Goal: Find specific page/section: Find specific page/section

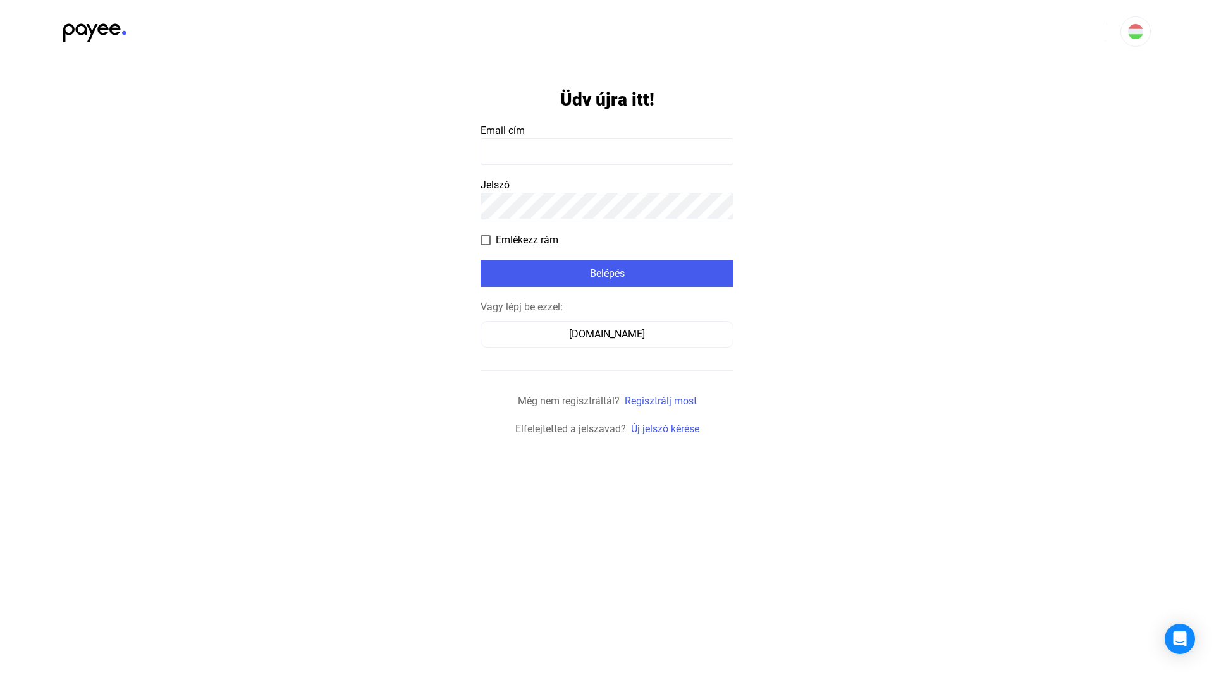
click at [562, 156] on input at bounding box center [606, 151] width 253 height 27
click at [597, 334] on div "Számlázz.hu" at bounding box center [607, 334] width 244 height 15
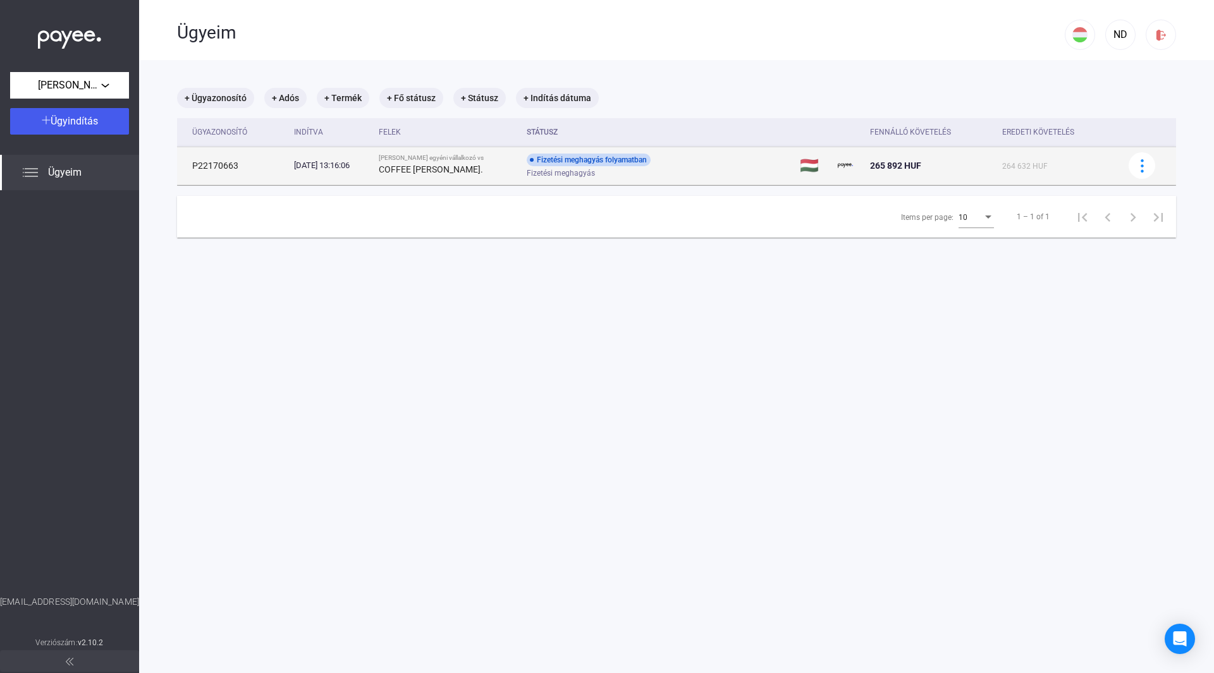
click at [476, 164] on strong "COFFEE SOPHIE Kft." at bounding box center [431, 169] width 104 height 10
